Goal: Task Accomplishment & Management: Manage account settings

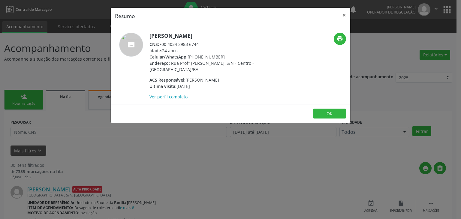
scroll to position [721, 0]
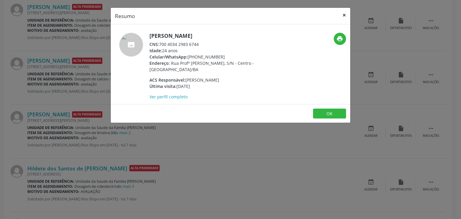
click at [343, 15] on button "×" at bounding box center [344, 15] width 12 height 15
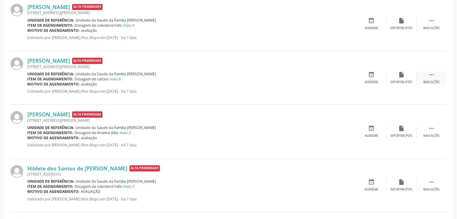
click at [432, 74] on icon "" at bounding box center [431, 74] width 7 height 7
click at [377, 71] on div "cancel Cancelar" at bounding box center [371, 77] width 30 height 13
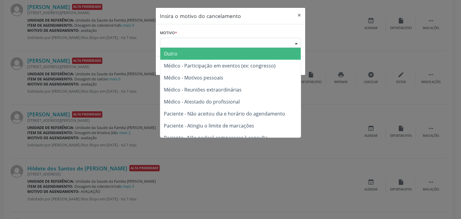
click at [217, 41] on div "Escolha o motivo" at bounding box center [230, 43] width 141 height 10
click at [195, 53] on span "Outro" at bounding box center [230, 54] width 141 height 12
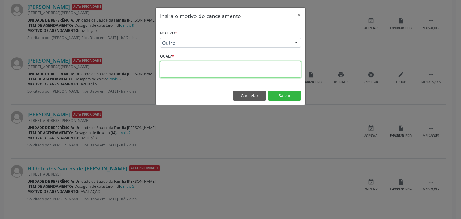
click at [184, 73] on textarea at bounding box center [230, 69] width 141 height 17
paste textarea "EXAME REALIZADO"
type textarea "EXAME REALIZADO"
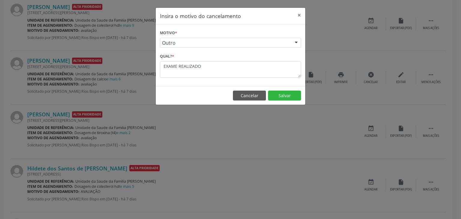
click at [301, 94] on footer "Cancelar Salvar" at bounding box center [231, 95] width 150 height 19
click at [293, 95] on button "Salvar" at bounding box center [284, 96] width 33 height 10
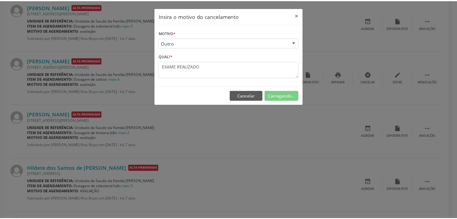
scroll to position [0, 0]
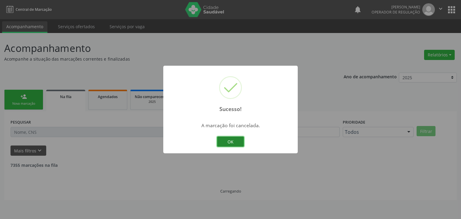
click at [229, 138] on button "OK" at bounding box center [230, 142] width 27 height 10
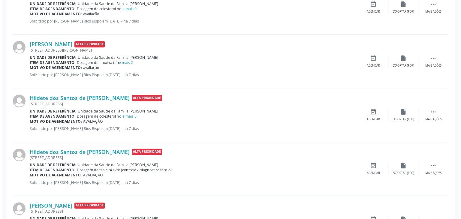
scroll to position [751, 0]
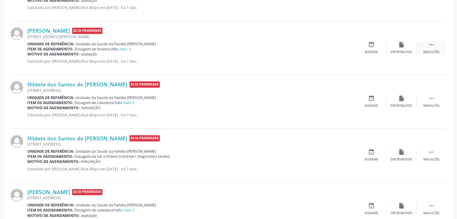
click at [427, 47] on div " Mais ações" at bounding box center [431, 47] width 30 height 13
click at [374, 48] on div "cancel Cancelar" at bounding box center [371, 47] width 30 height 13
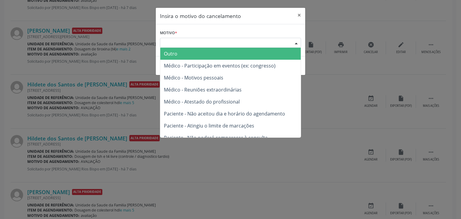
click at [263, 40] on div "Escolha o motivo" at bounding box center [230, 43] width 141 height 10
click at [213, 56] on span "Outro" at bounding box center [230, 54] width 141 height 12
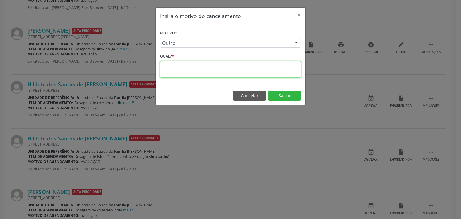
click at [240, 74] on textarea at bounding box center [230, 69] width 141 height 17
paste textarea "EXAME REALIZADO"
type textarea "EXAME REALIZADO"
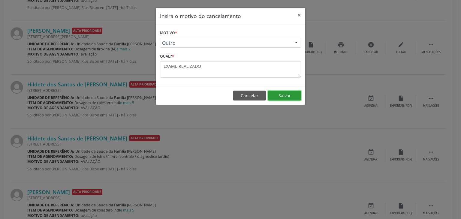
click at [274, 94] on button "Salvar" at bounding box center [284, 96] width 33 height 10
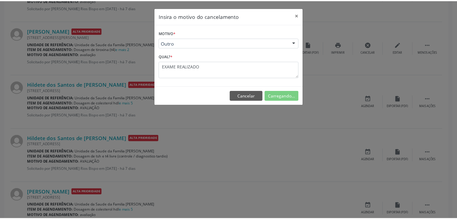
scroll to position [0, 0]
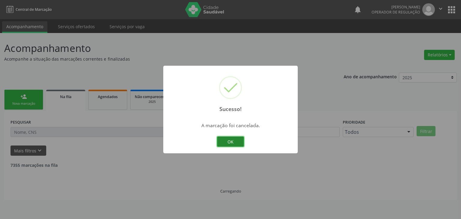
click at [232, 141] on button "OK" at bounding box center [230, 142] width 27 height 10
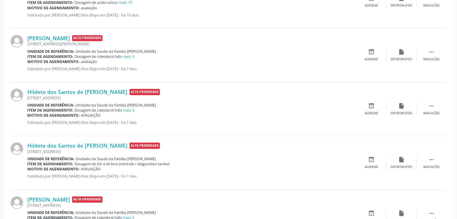
scroll to position [691, 0]
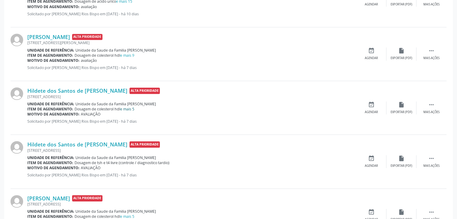
click at [125, 109] on link "e mais 5" at bounding box center [127, 109] width 14 height 5
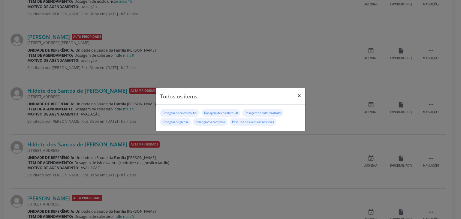
click at [300, 95] on button "×" at bounding box center [299, 95] width 12 height 15
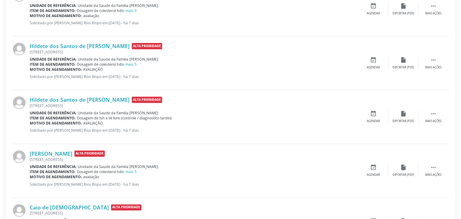
scroll to position [751, 0]
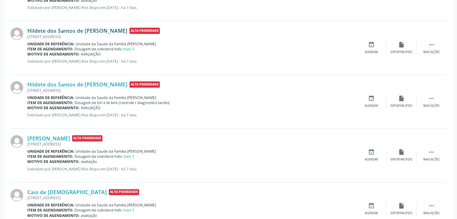
click at [70, 29] on link "Hildete dos Santos de [PERSON_NAME]" at bounding box center [77, 30] width 100 height 7
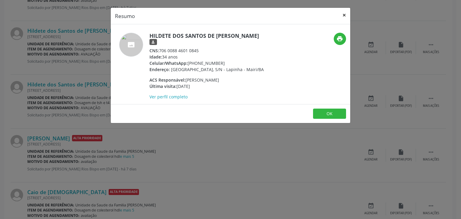
click at [341, 16] on button "×" at bounding box center [344, 15] width 12 height 15
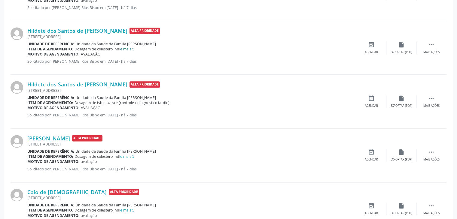
click at [126, 47] on link "e mais 5" at bounding box center [127, 49] width 14 height 5
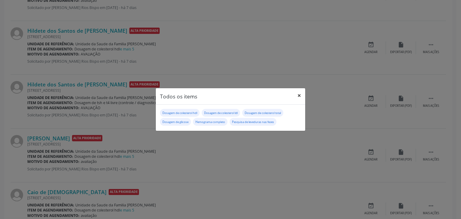
click at [302, 98] on button "×" at bounding box center [299, 95] width 12 height 15
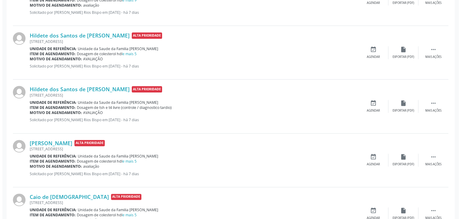
scroll to position [691, 0]
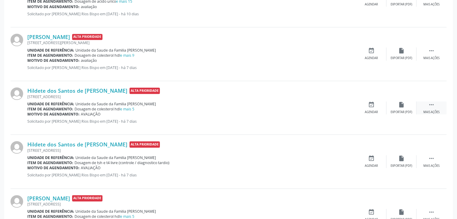
click at [435, 111] on div "Mais ações" at bounding box center [431, 112] width 16 height 4
click at [380, 107] on div "cancel Cancelar" at bounding box center [371, 107] width 30 height 13
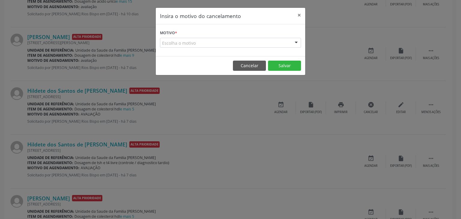
click at [258, 41] on div "Escolha o motivo" at bounding box center [230, 43] width 141 height 10
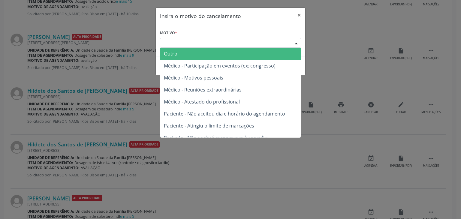
click at [205, 58] on span "Outro" at bounding box center [230, 54] width 141 height 12
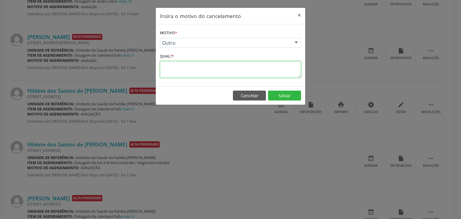
click at [193, 71] on textarea at bounding box center [230, 69] width 141 height 17
paste textarea "EXAME REALIZADO"
type textarea "EXAME REALIZADO"
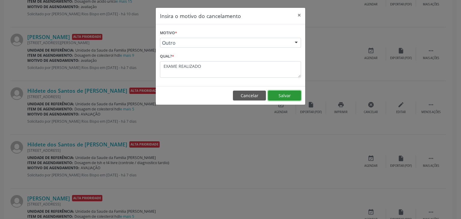
click at [287, 98] on button "Salvar" at bounding box center [284, 96] width 33 height 10
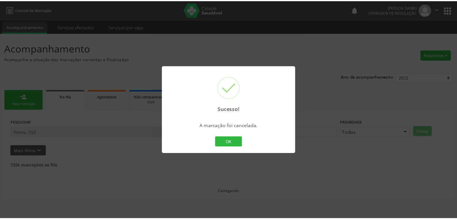
scroll to position [0, 0]
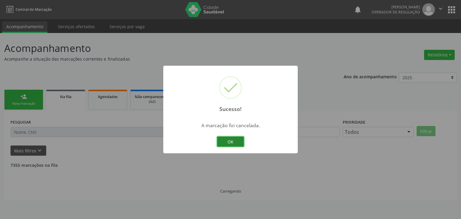
click at [237, 144] on button "OK" at bounding box center [230, 142] width 27 height 10
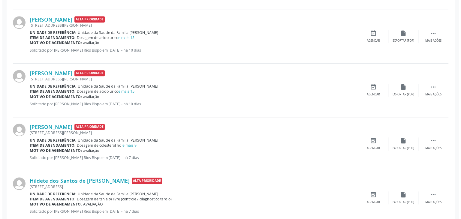
scroll to position [661, 0]
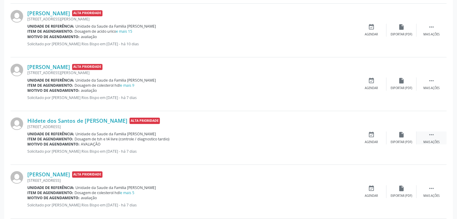
click at [433, 138] on div " Mais ações" at bounding box center [431, 138] width 30 height 13
click at [363, 135] on div "cancel Cancelar" at bounding box center [371, 138] width 30 height 13
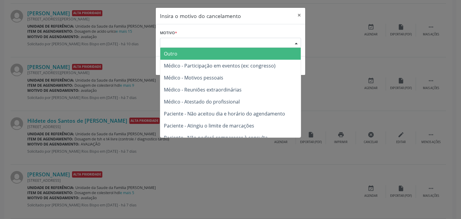
click at [211, 44] on div "Escolha o motivo" at bounding box center [230, 43] width 141 height 10
click at [190, 59] on span "Outro" at bounding box center [230, 54] width 141 height 12
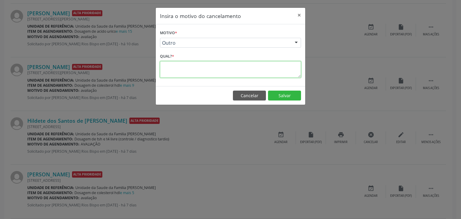
click at [182, 66] on textarea at bounding box center [230, 69] width 141 height 17
paste textarea "EXAME REALIZADO"
type textarea "EXAME REALIZADO"
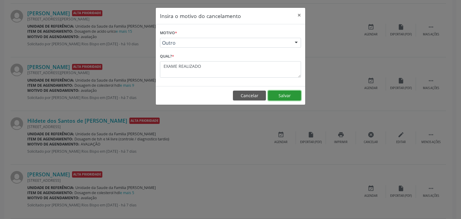
click at [282, 99] on button "Salvar" at bounding box center [284, 96] width 33 height 10
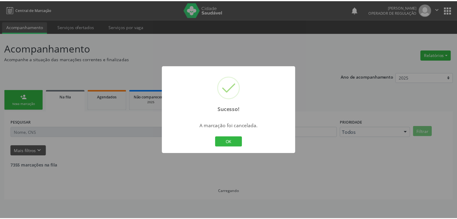
scroll to position [0, 0]
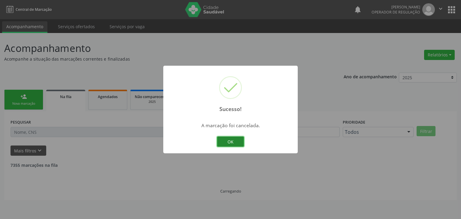
click at [223, 142] on button "OK" at bounding box center [230, 142] width 27 height 10
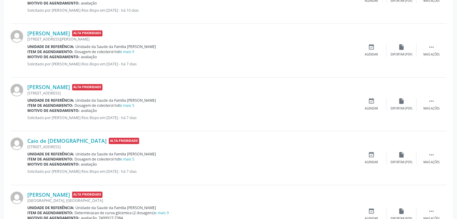
scroll to position [721, 0]
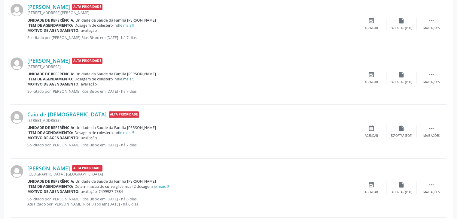
click at [127, 79] on link "e mais 5" at bounding box center [127, 79] width 14 height 5
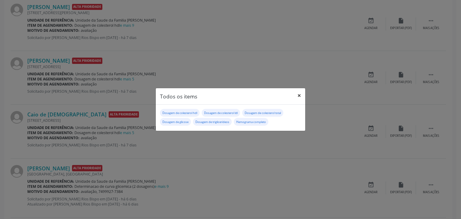
click at [300, 98] on button "×" at bounding box center [299, 95] width 12 height 15
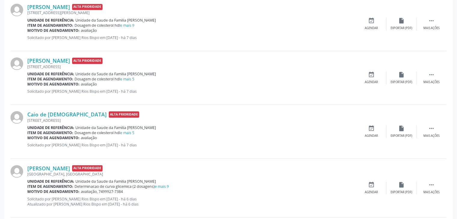
click at [129, 128] on span "Unidade da Saude da Familia [PERSON_NAME]" at bounding box center [115, 127] width 80 height 5
click at [130, 133] on link "e mais 5" at bounding box center [127, 132] width 14 height 5
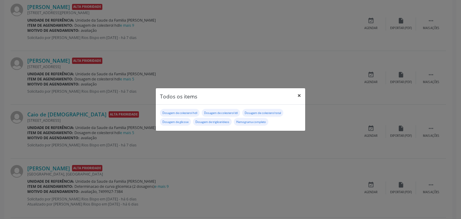
click at [300, 97] on button "×" at bounding box center [299, 95] width 12 height 15
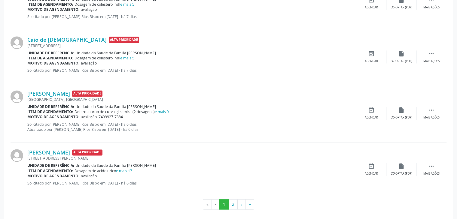
scroll to position [799, 0]
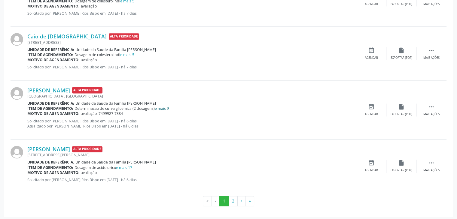
click at [159, 107] on link "e mais 9" at bounding box center [162, 108] width 14 height 5
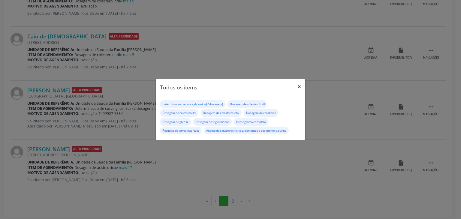
click at [298, 88] on button "×" at bounding box center [299, 86] width 12 height 15
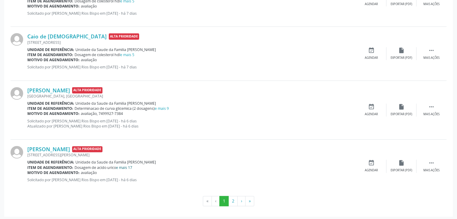
click at [124, 165] on link "e mais 17" at bounding box center [124, 167] width 16 height 5
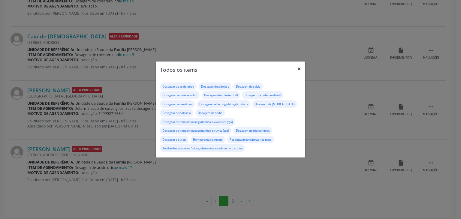
click at [302, 69] on button "×" at bounding box center [299, 69] width 12 height 15
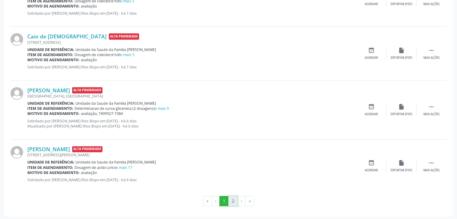
click at [233, 198] on button "2" at bounding box center [232, 201] width 9 height 10
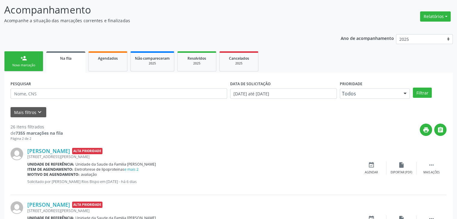
scroll to position [90, 0]
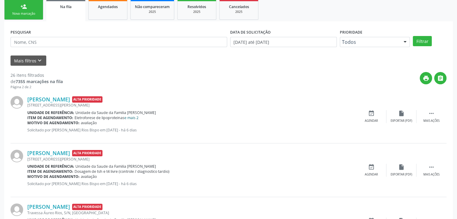
click at [131, 116] on link "e mais 2" at bounding box center [131, 117] width 14 height 5
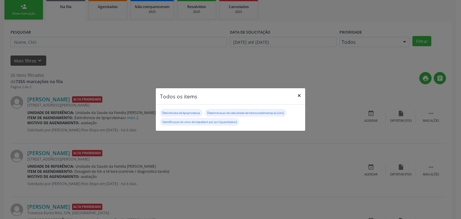
click at [298, 95] on button "×" at bounding box center [299, 95] width 12 height 15
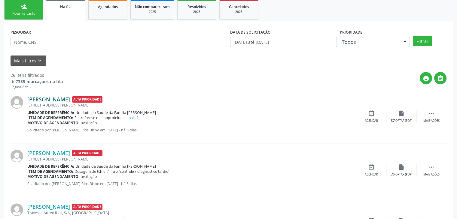
click at [47, 101] on link "[PERSON_NAME]" at bounding box center [48, 99] width 43 height 7
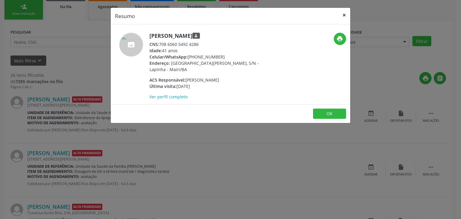
click at [345, 13] on button "×" at bounding box center [344, 15] width 12 height 15
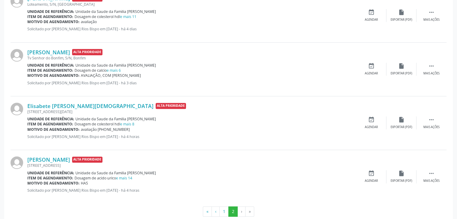
scroll to position [579, 0]
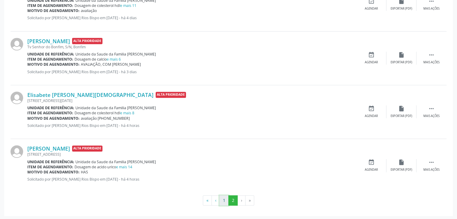
click at [223, 199] on button "1" at bounding box center [223, 200] width 9 height 10
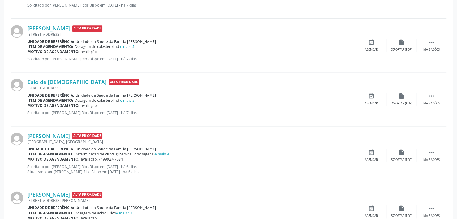
scroll to position [799, 0]
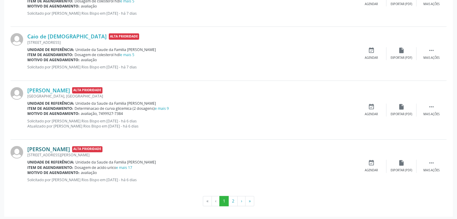
click at [47, 148] on link "[PERSON_NAME]" at bounding box center [48, 149] width 43 height 7
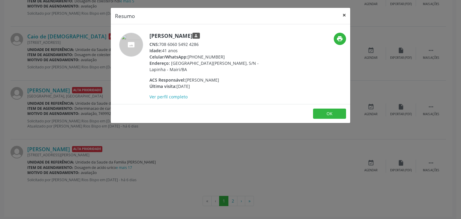
click at [344, 14] on button "×" at bounding box center [344, 15] width 12 height 15
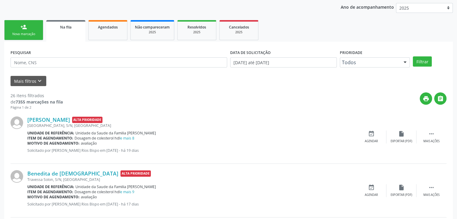
scroll to position [138, 0]
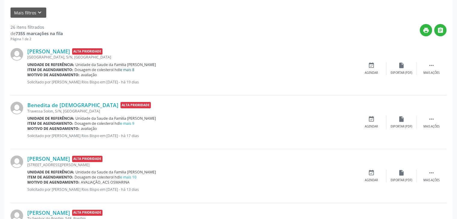
click at [128, 69] on link "e mais 8" at bounding box center [127, 69] width 14 height 5
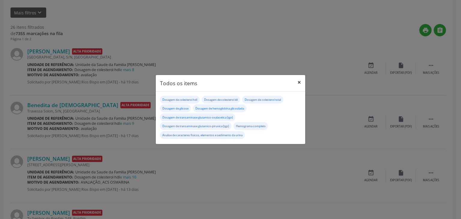
click at [301, 81] on button "×" at bounding box center [299, 82] width 12 height 15
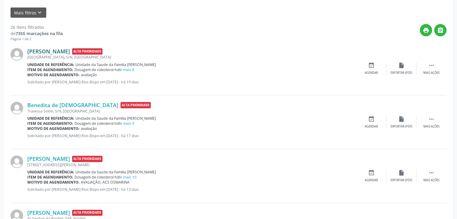
click at [70, 53] on link "[PERSON_NAME]" at bounding box center [48, 51] width 43 height 7
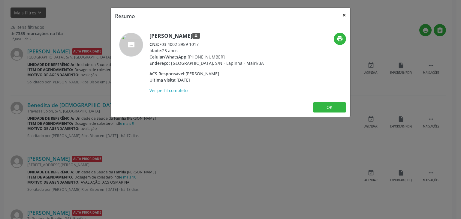
click at [348, 16] on button "×" at bounding box center [344, 15] width 12 height 15
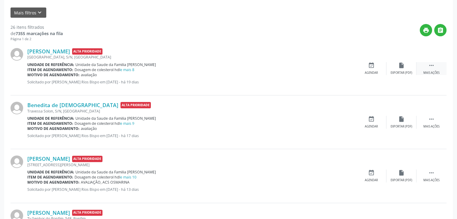
click at [434, 73] on div "Mais ações" at bounding box center [431, 73] width 16 height 4
click at [387, 69] on div "edit Editar" at bounding box center [401, 68] width 30 height 13
